Goal: Information Seeking & Learning: Find specific fact

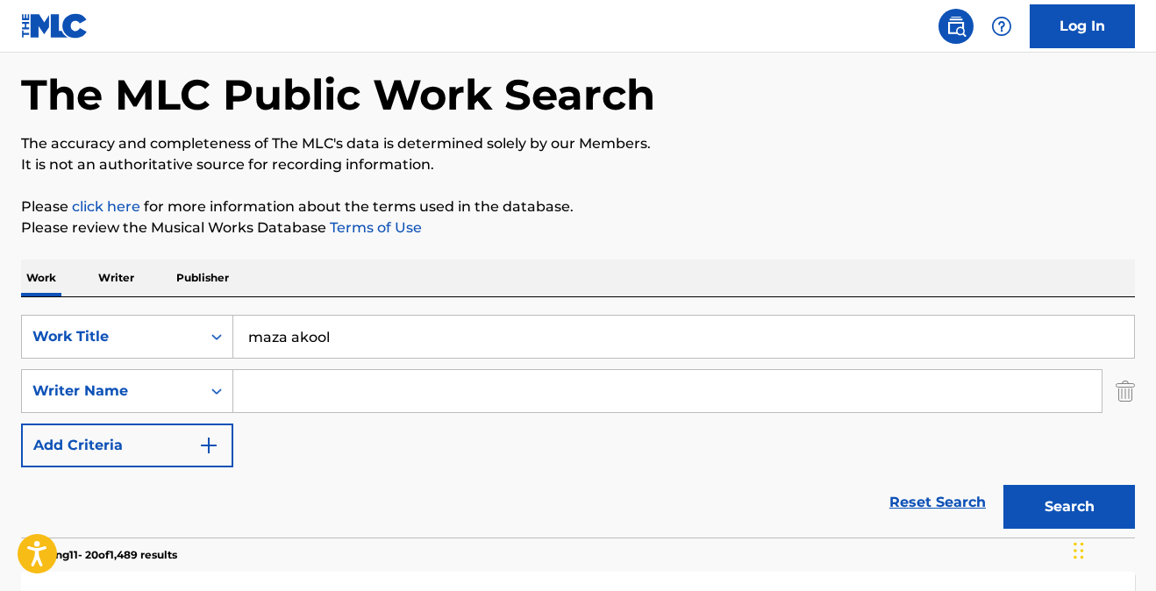
drag, startPoint x: 336, startPoint y: 339, endPoint x: 181, endPoint y: 303, distance: 159.6
click at [182, 303] on div "SearchWithCriteria4b2b7e94-df04-4ef7-be02-019799440ec7 Work Title maza akool Se…" at bounding box center [578, 417] width 1114 height 240
type input "[PERSON_NAME]"
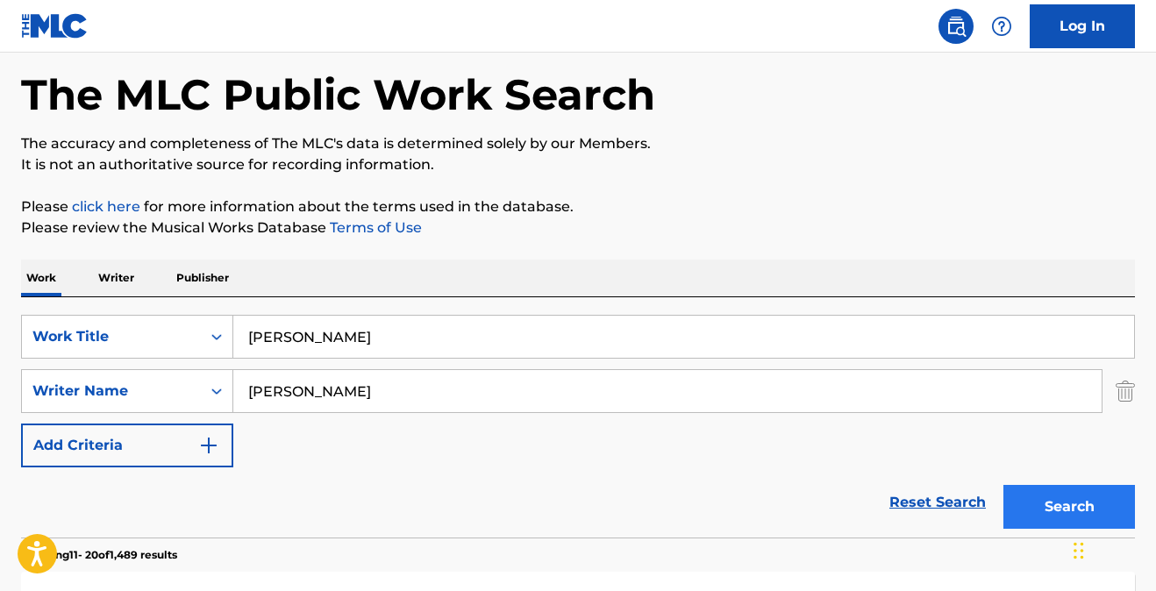
type input "[PERSON_NAME]"
click at [1025, 499] on button "Search" at bounding box center [1069, 507] width 132 height 44
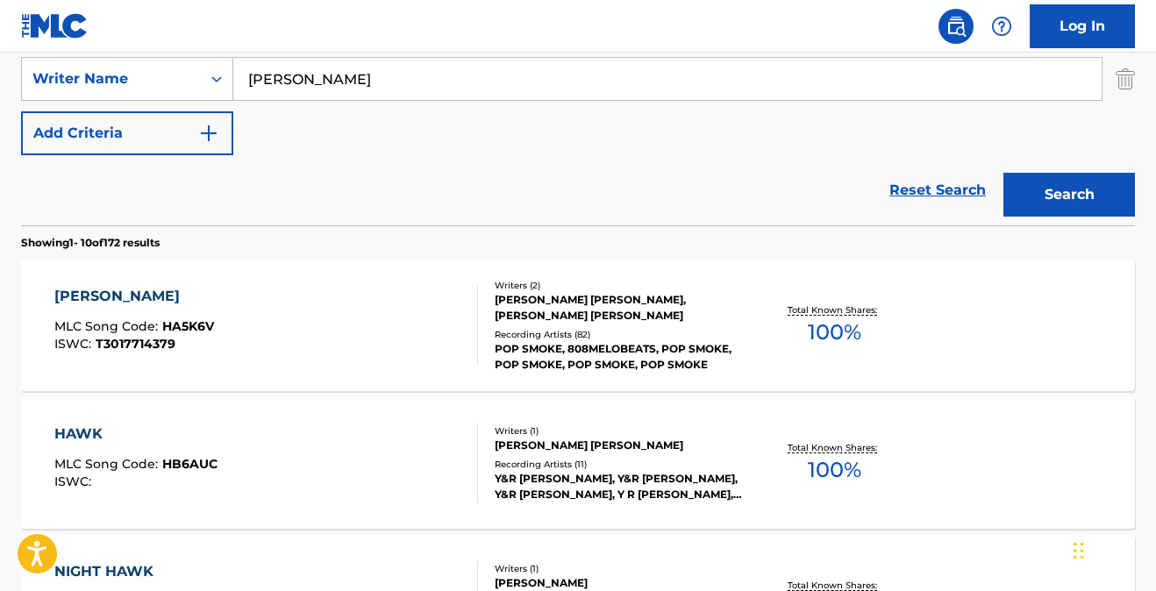
scroll to position [391, 0]
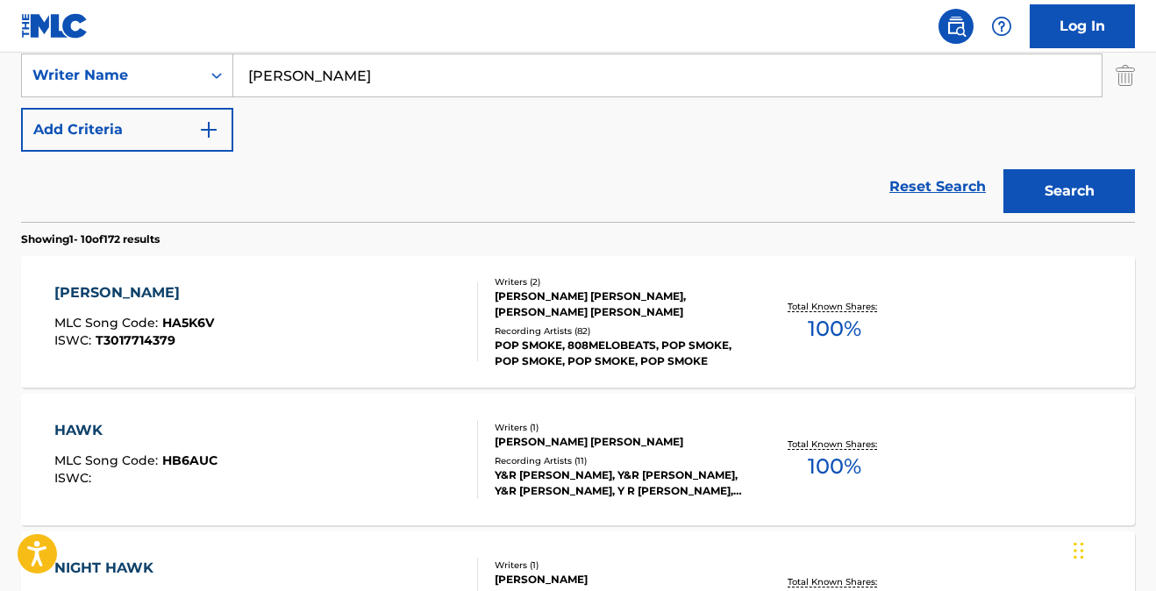
click at [100, 292] on div "[PERSON_NAME]" at bounding box center [134, 292] width 160 height 21
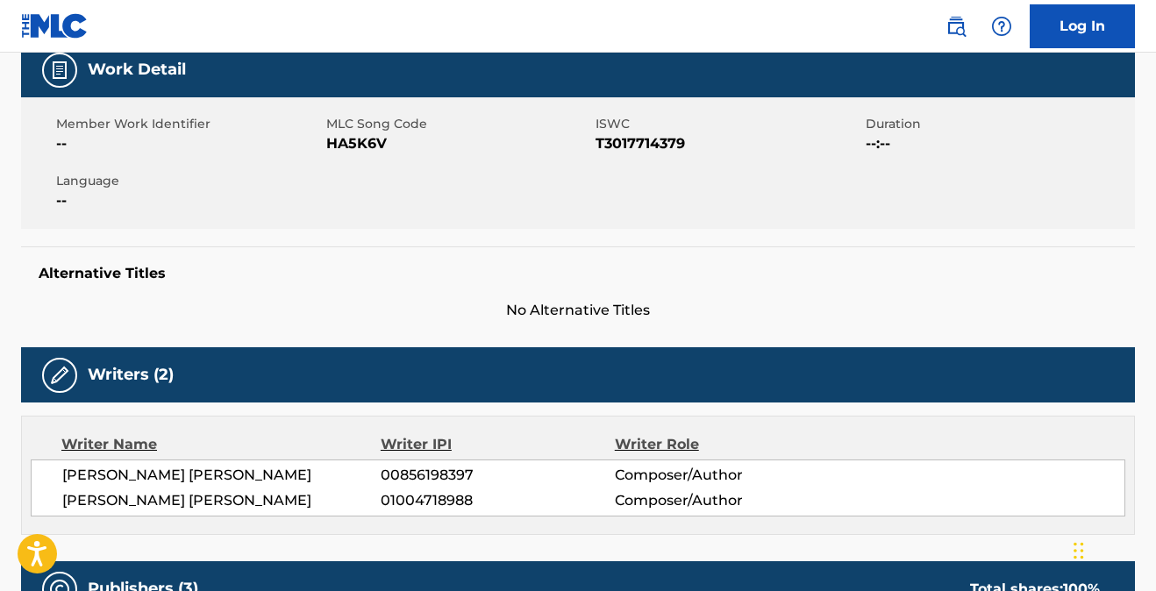
scroll to position [53, 0]
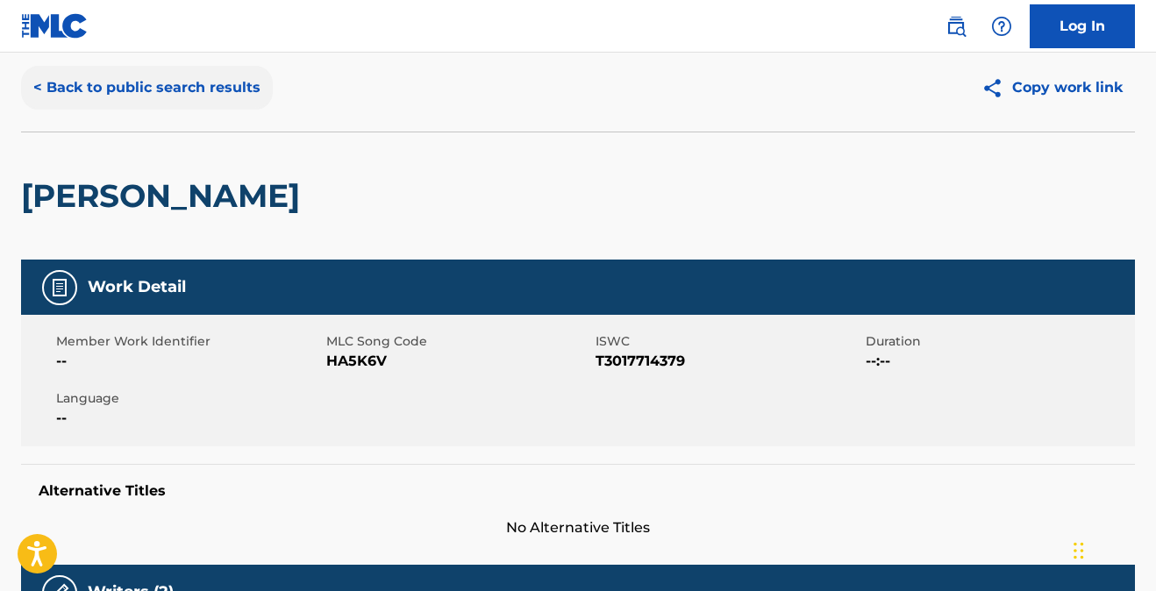
click at [184, 90] on button "< Back to public search results" at bounding box center [147, 88] width 252 height 44
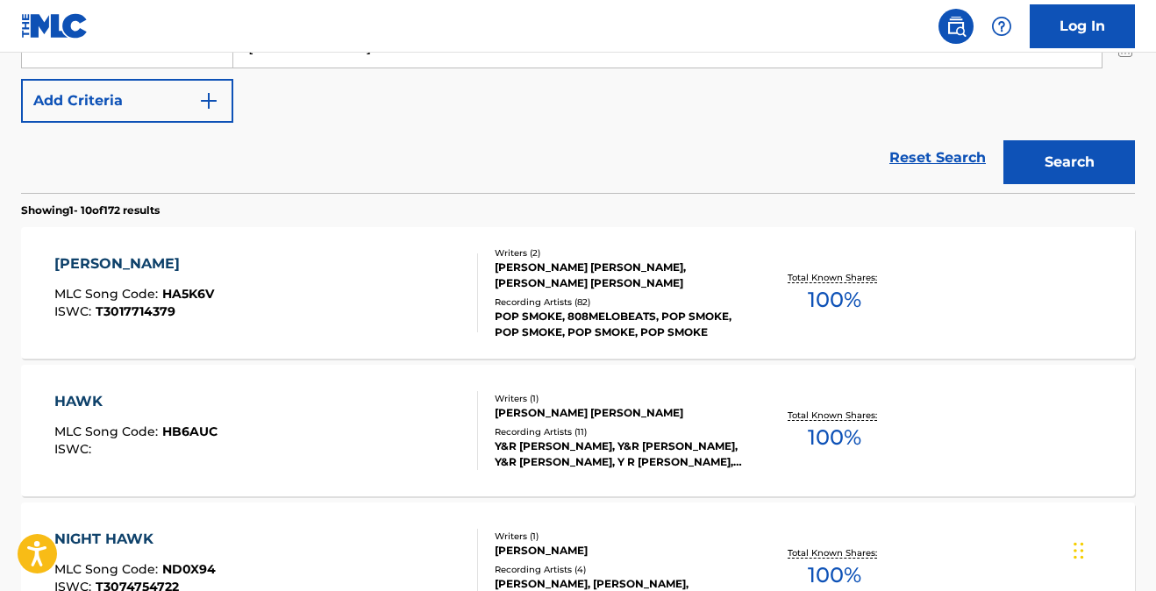
scroll to position [404, 0]
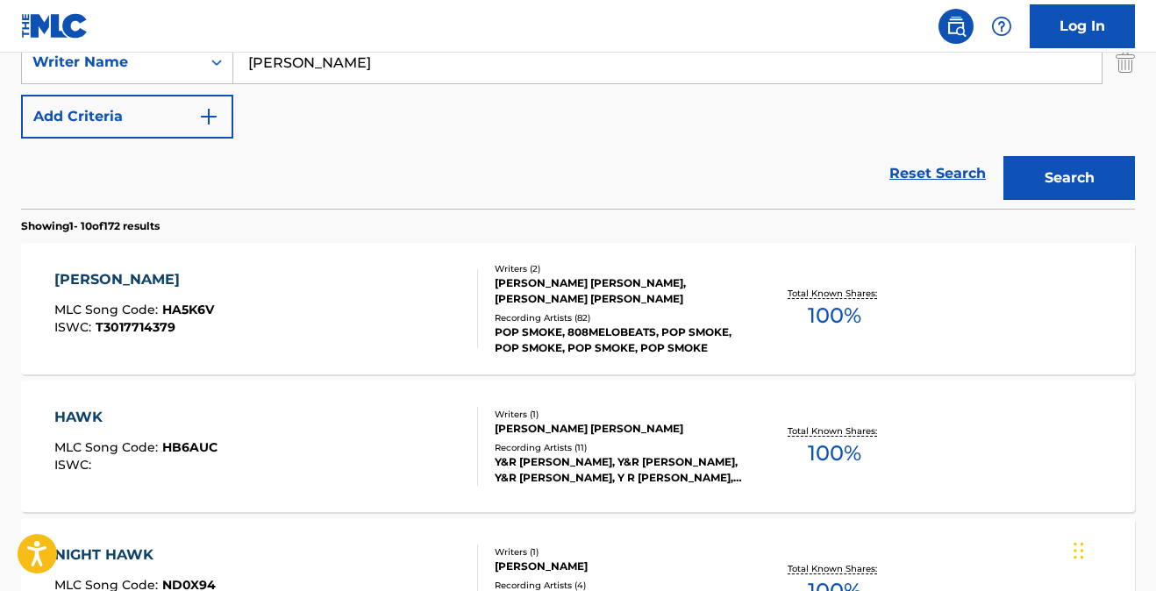
click at [103, 279] on div "[PERSON_NAME]" at bounding box center [134, 279] width 160 height 21
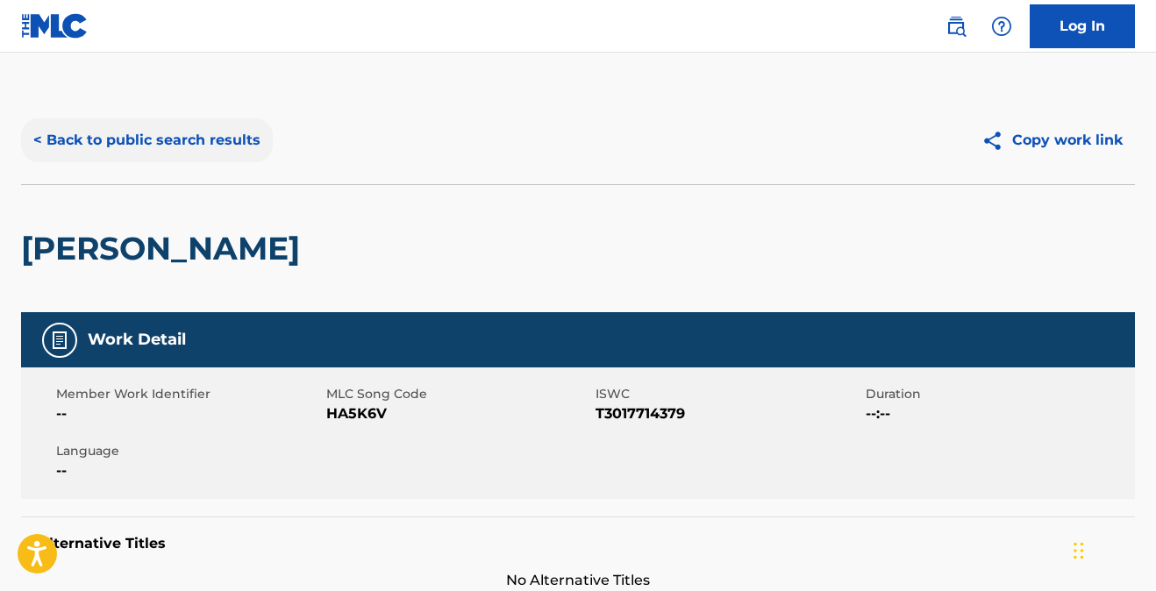
click at [192, 147] on button "< Back to public search results" at bounding box center [147, 140] width 252 height 44
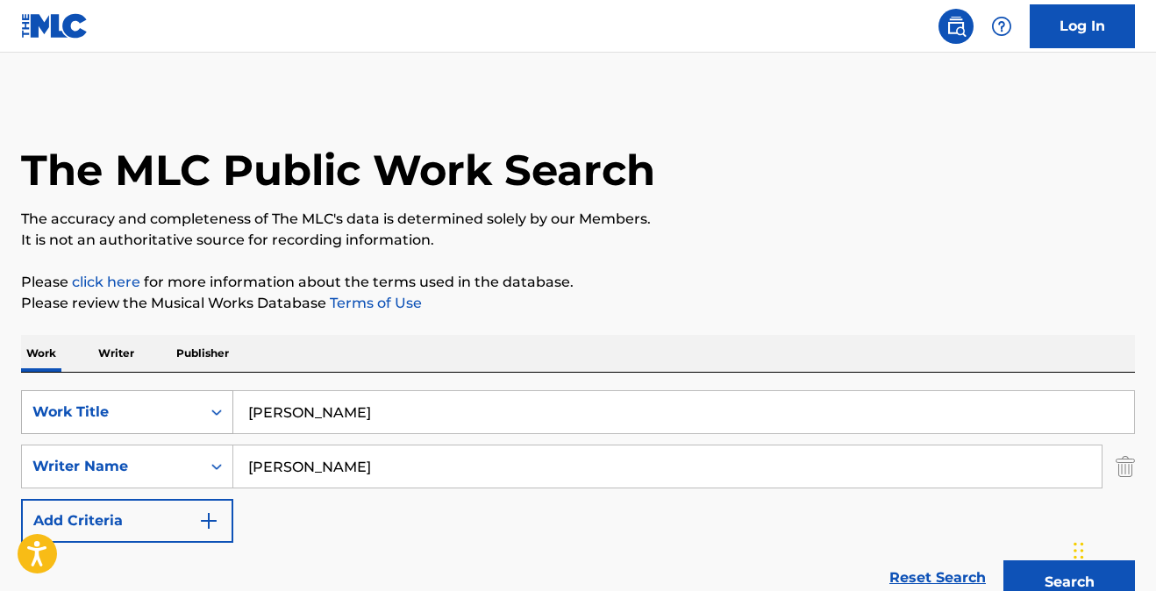
drag, startPoint x: 343, startPoint y: 422, endPoint x: 170, endPoint y: 398, distance: 174.4
click at [170, 398] on div "SearchWithCriteria4b2b7e94-df04-4ef7-be02-019799440ec7 Work Title [PERSON_NAME]" at bounding box center [578, 412] width 1114 height 44
type input "not afraid"
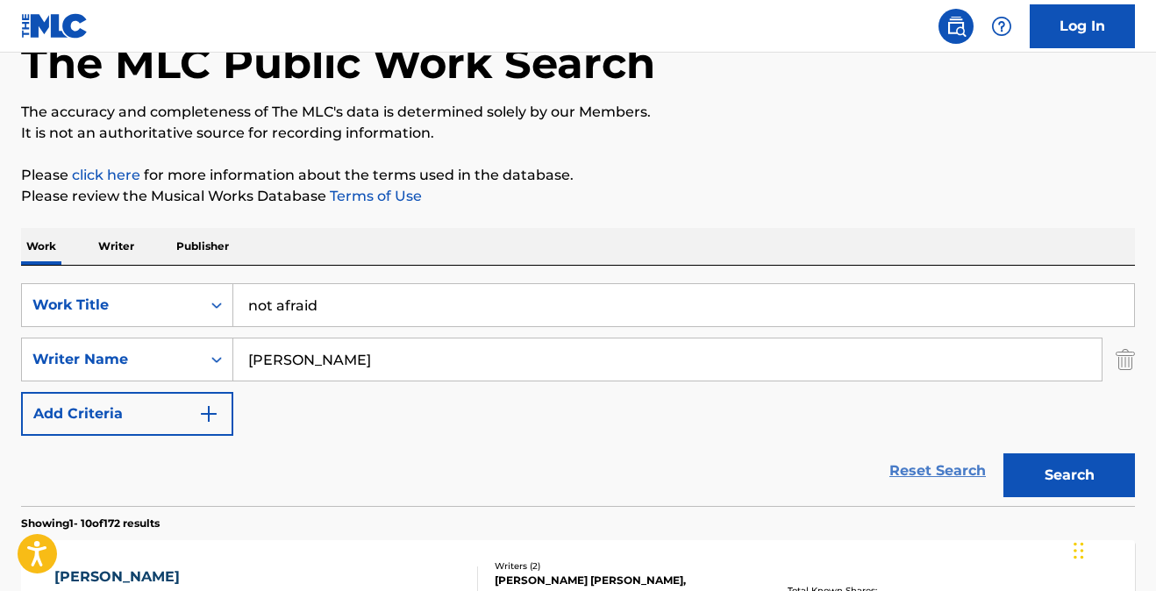
scroll to position [129, 0]
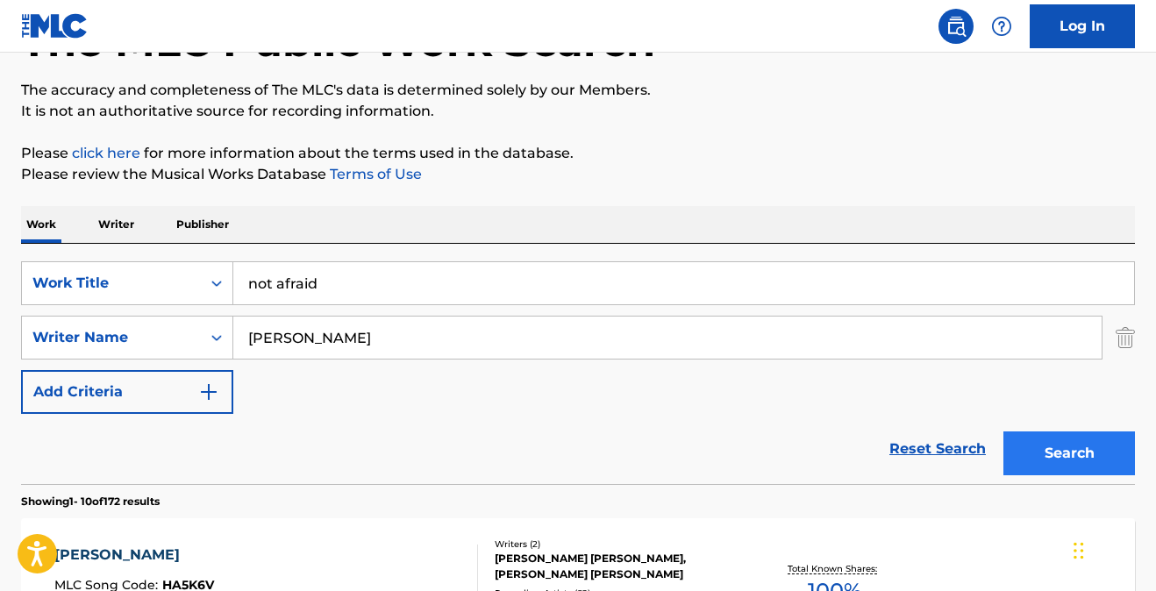
type input "[PERSON_NAME]"
click at [1067, 442] on button "Search" at bounding box center [1069, 454] width 132 height 44
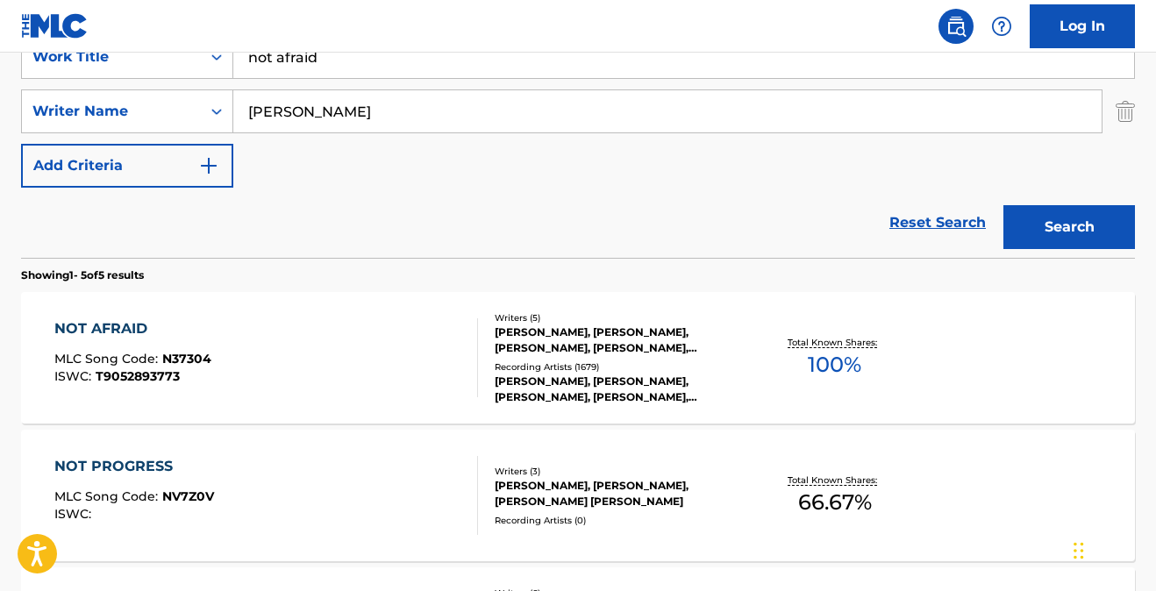
scroll to position [359, 0]
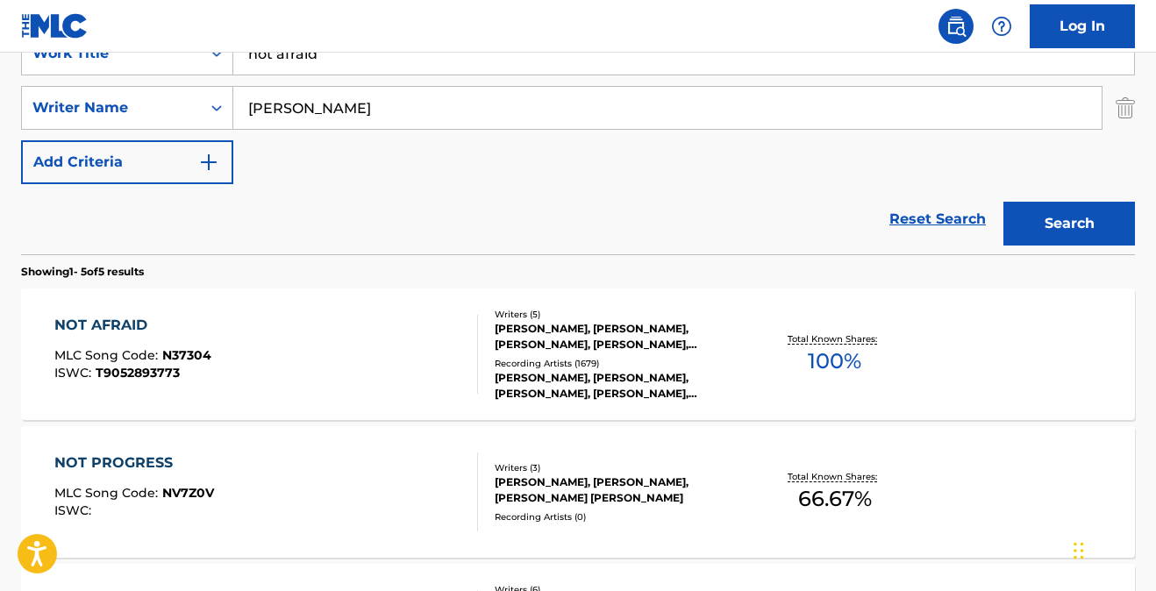
click at [103, 325] on div "NOT AFRAID" at bounding box center [132, 325] width 157 height 21
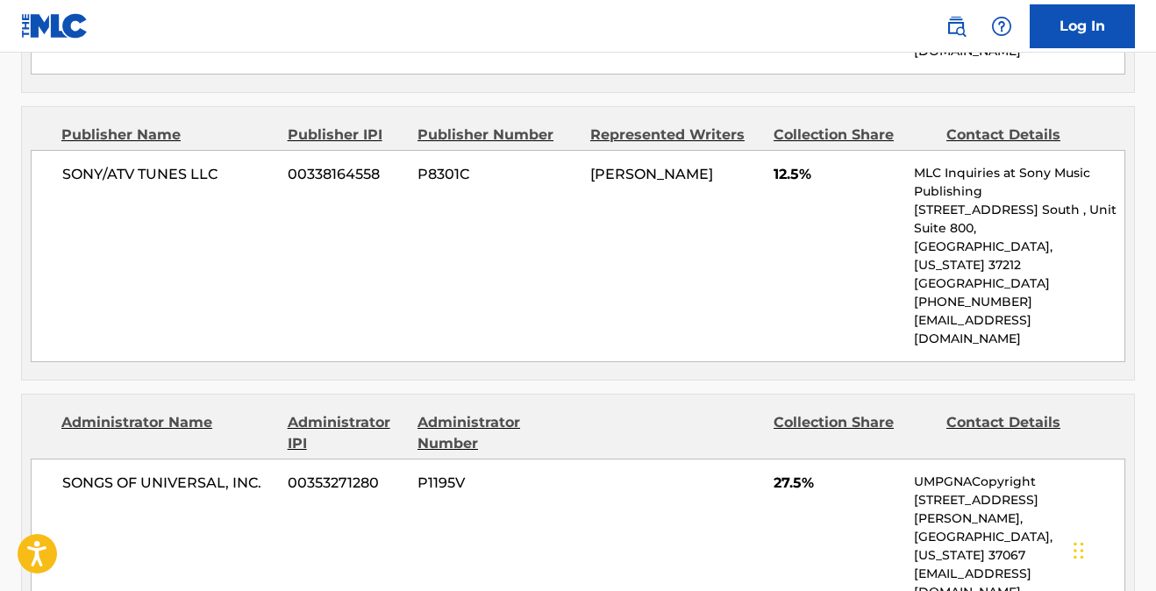
scroll to position [1078, 0]
